Goal: Navigation & Orientation: Go to known website

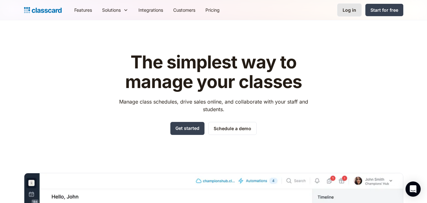
click at [354, 11] on div "Log in" at bounding box center [349, 10] width 14 height 7
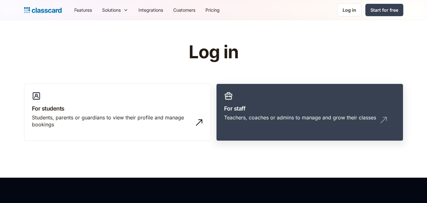
click at [272, 106] on h3 "For staff" at bounding box center [309, 108] width 171 height 9
